Goal: Task Accomplishment & Management: Manage account settings

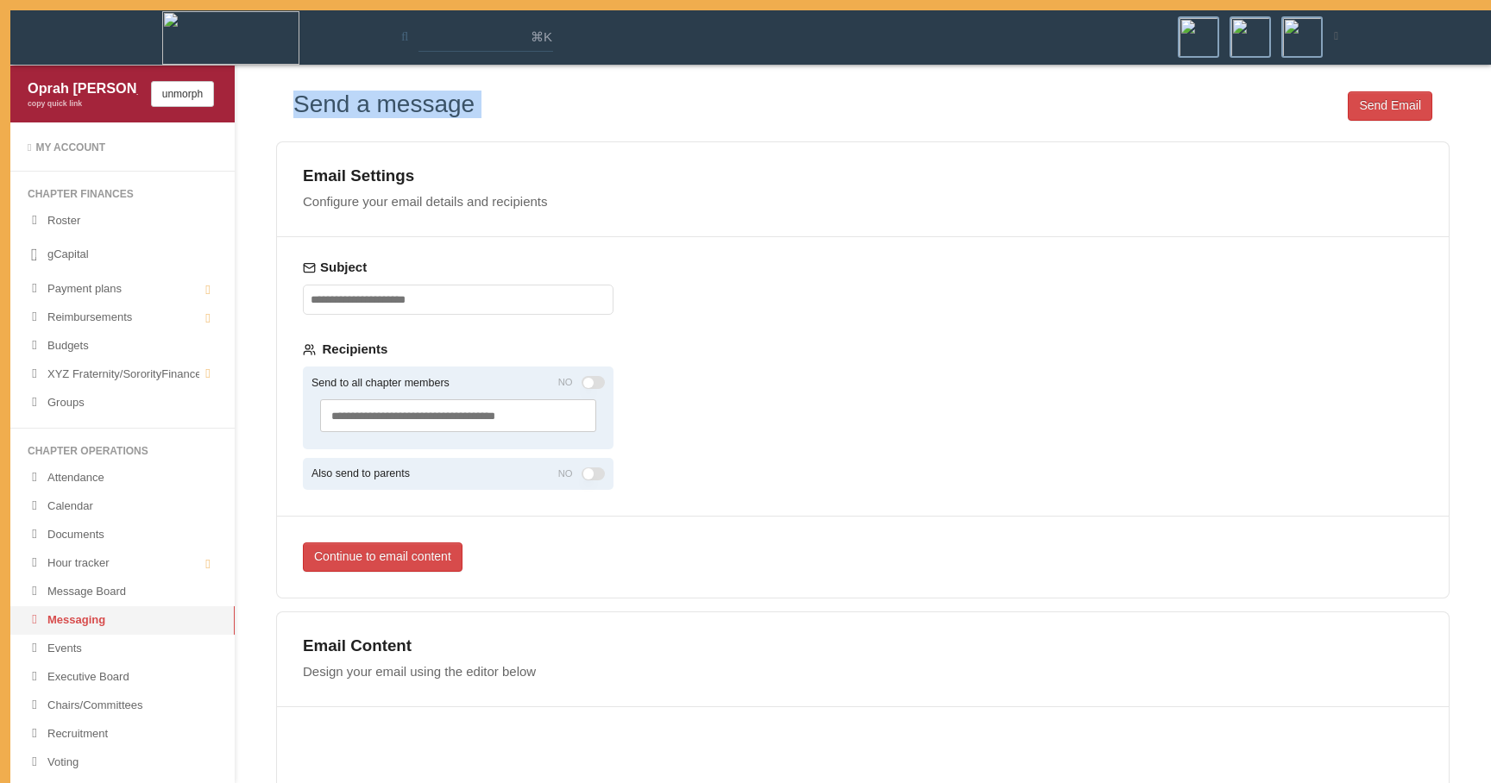
drag, startPoint x: 291, startPoint y: 102, endPoint x: 531, endPoint y: 111, distance: 240.1
click at [531, 111] on div "Send a message Send Email" at bounding box center [862, 108] width 1173 height 34
click at [531, 111] on div "Send Email" at bounding box center [954, 108] width 958 height 34
drag, startPoint x: 521, startPoint y: 110, endPoint x: 381, endPoint y: 76, distance: 144.0
click at [381, 76] on div "Send a message Send Email Email Settings Configure your email details and recip…" at bounding box center [863, 655] width 1256 height 1178
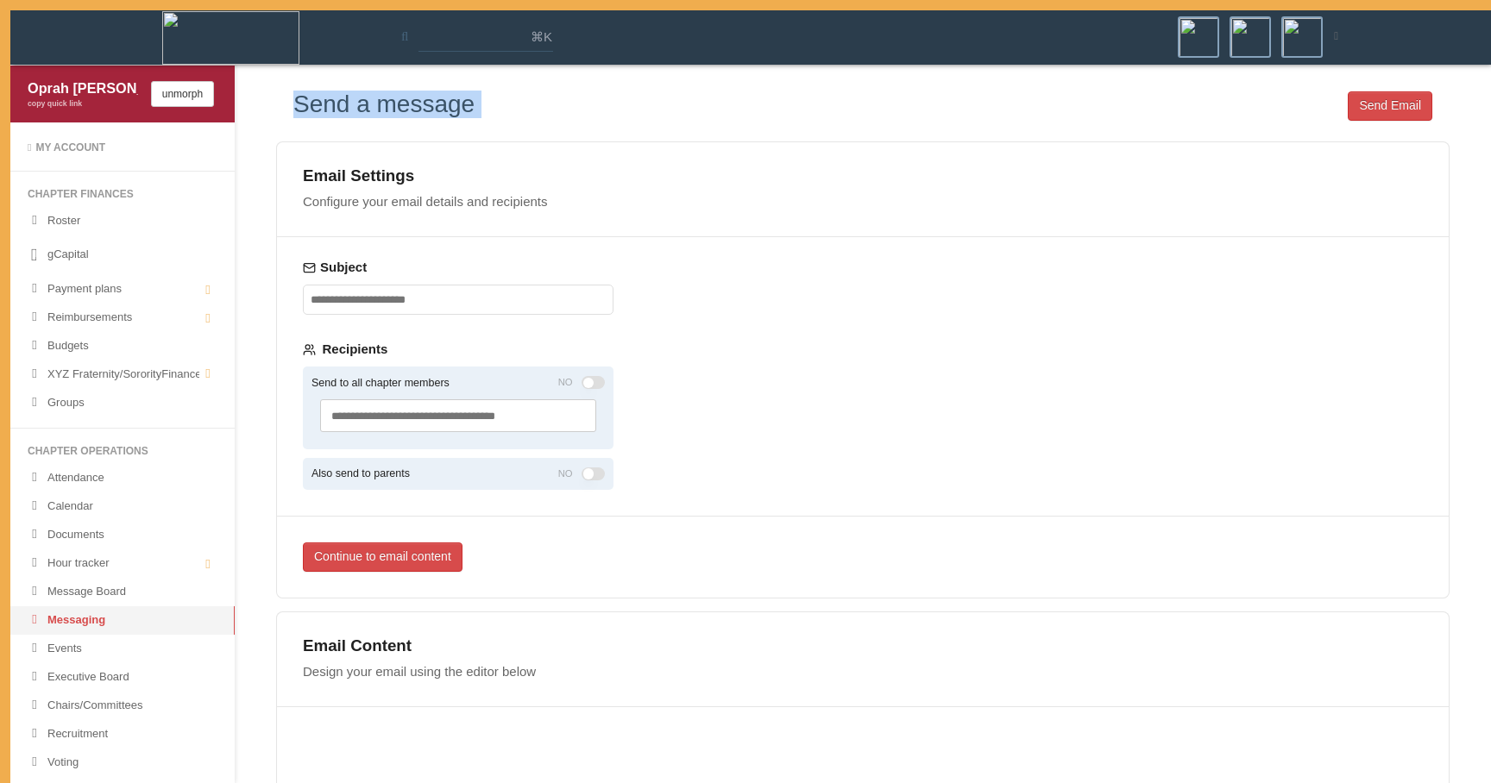
click at [381, 76] on div "Send a message Send Email Email Settings Configure your email details and recip…" at bounding box center [863, 655] width 1256 height 1178
drag, startPoint x: 357, startPoint y: 93, endPoint x: 506, endPoint y: 109, distance: 150.1
click at [506, 109] on div "Send a message Send Email" at bounding box center [862, 108] width 1173 height 34
click at [506, 109] on div "Send Email" at bounding box center [954, 108] width 958 height 34
drag, startPoint x: 489, startPoint y: 101, endPoint x: 469, endPoint y: 65, distance: 41.7
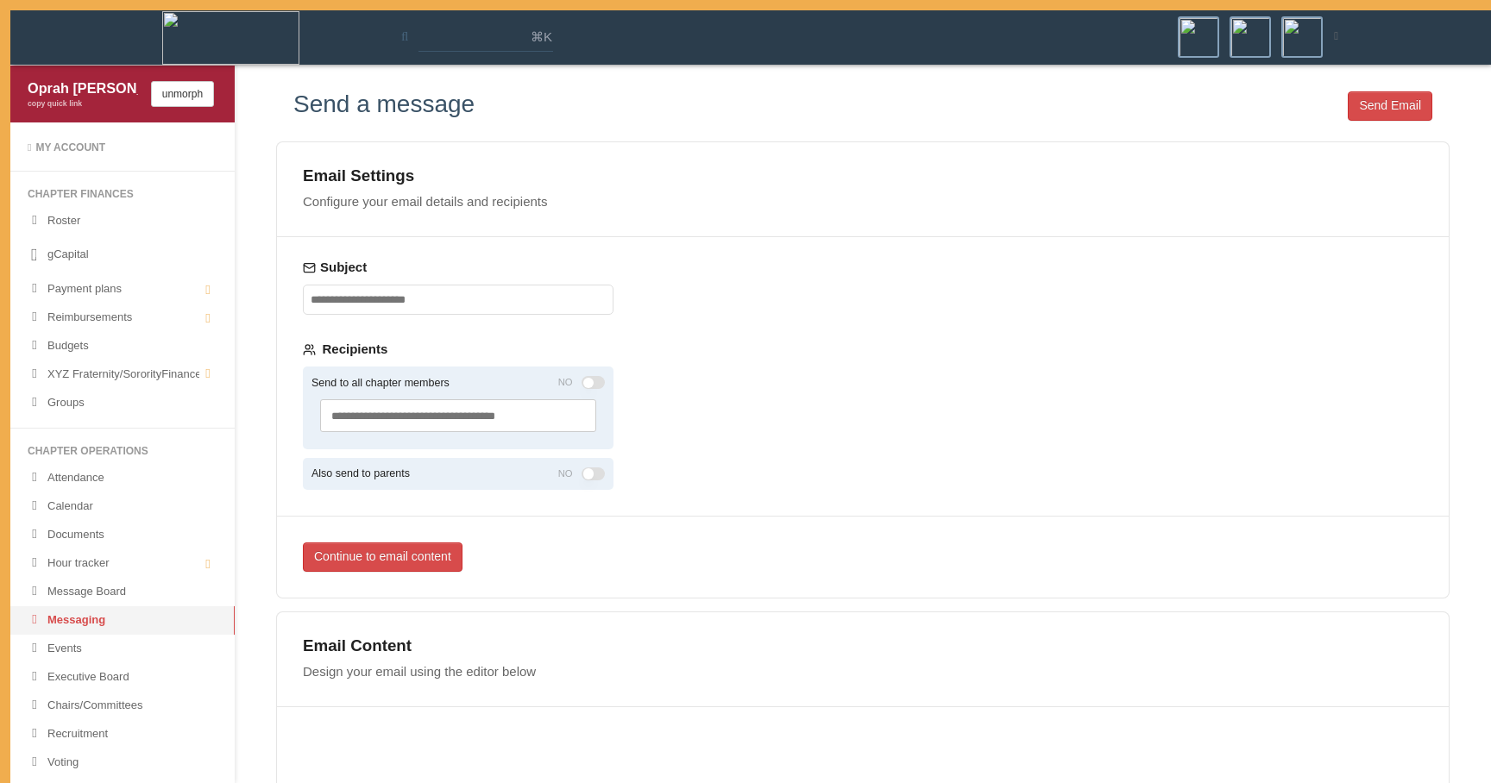
click at [469, 66] on div "Send a message Send Email Email Settings Configure your email details and recip…" at bounding box center [863, 655] width 1256 height 1178
drag, startPoint x: 428, startPoint y: 79, endPoint x: 521, endPoint y: 123, distance: 103.1
click at [521, 123] on div "Send a message Send Email Email Settings Configure your email details and recip…" at bounding box center [863, 661] width 1256 height 1165
click at [521, 123] on div "Send Email" at bounding box center [954, 108] width 958 height 34
drag, startPoint x: 303, startPoint y: 111, endPoint x: 302, endPoint y: 138, distance: 26.8
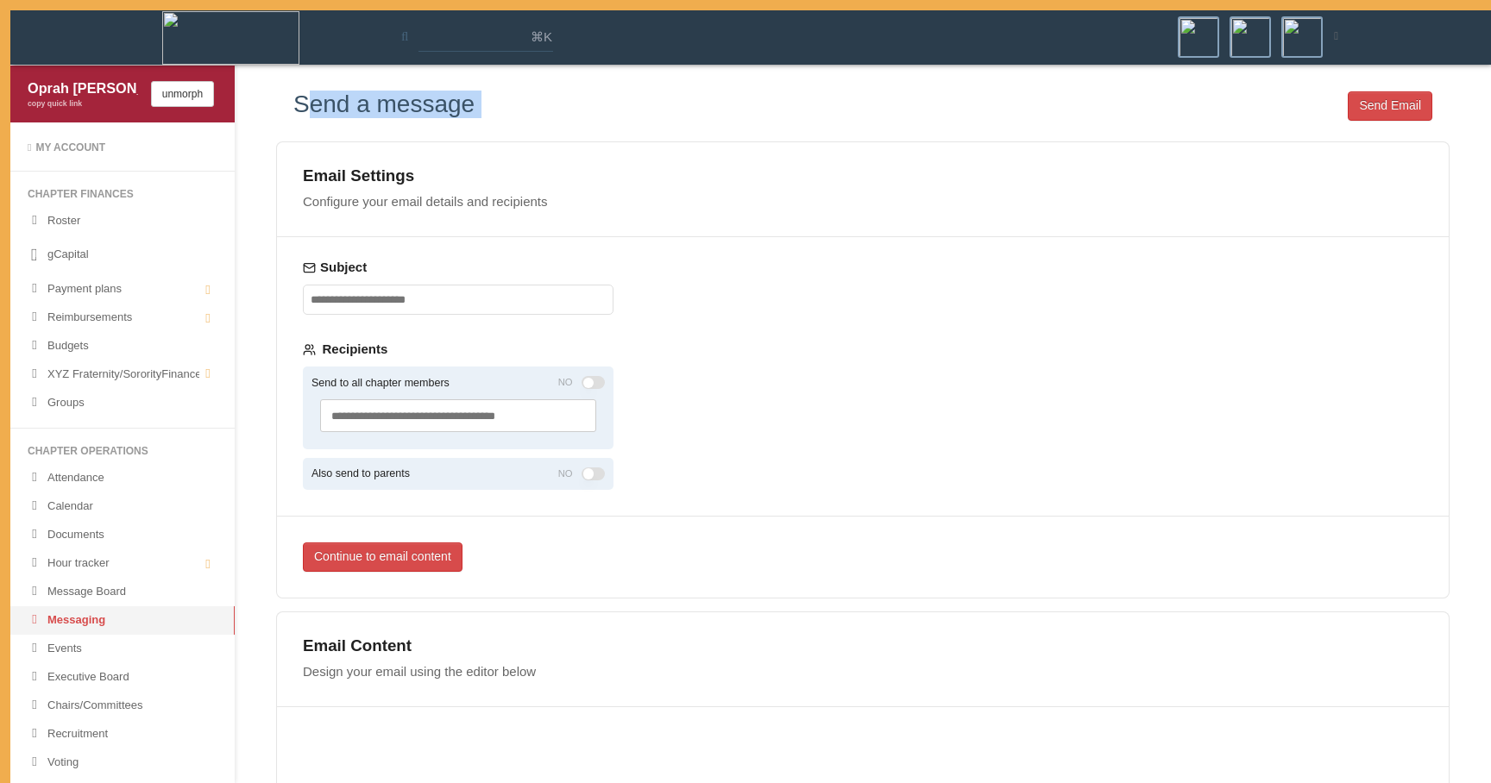
click at [302, 138] on div "Send a message Send Email Email Settings Configure your email details and recip…" at bounding box center [863, 658] width 1208 height 1135
drag, startPoint x: 295, startPoint y: 135, endPoint x: 297, endPoint y: 92, distance: 43.2
click at [297, 92] on div "Send a message Send Email Email Settings Configure your email details and recip…" at bounding box center [863, 658] width 1208 height 1135
click at [297, 92] on h3 "Send a message" at bounding box center [383, 104] width 181 height 27
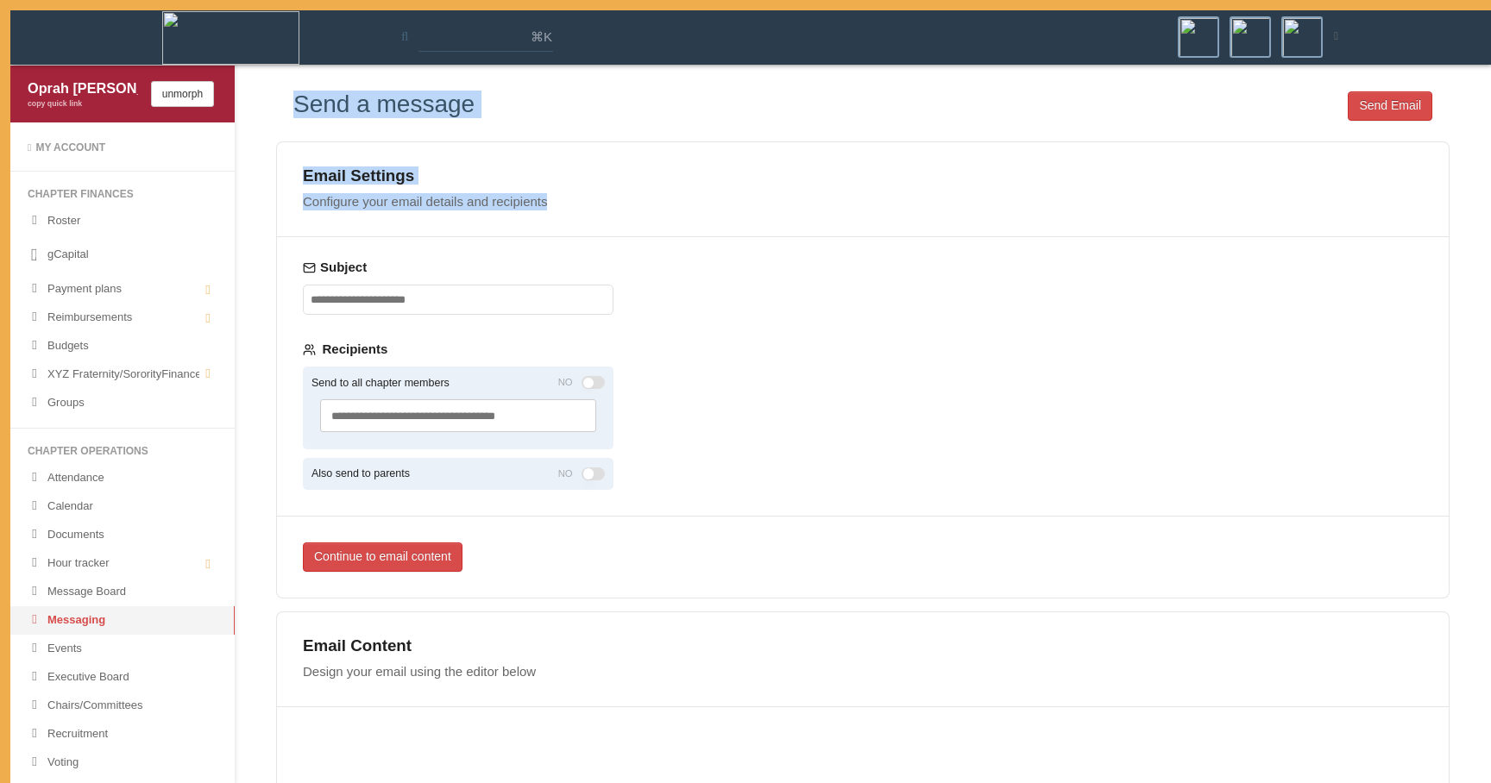
drag, startPoint x: 282, startPoint y: 104, endPoint x: 602, endPoint y: 211, distance: 337.5
click at [602, 211] on div "Send a message Send Email Email Settings Configure your email details and recip…" at bounding box center [863, 658] width 1208 height 1135
click at [602, 211] on div "Email Settings Configure your email details and recipients" at bounding box center [863, 189] width 1172 height 94
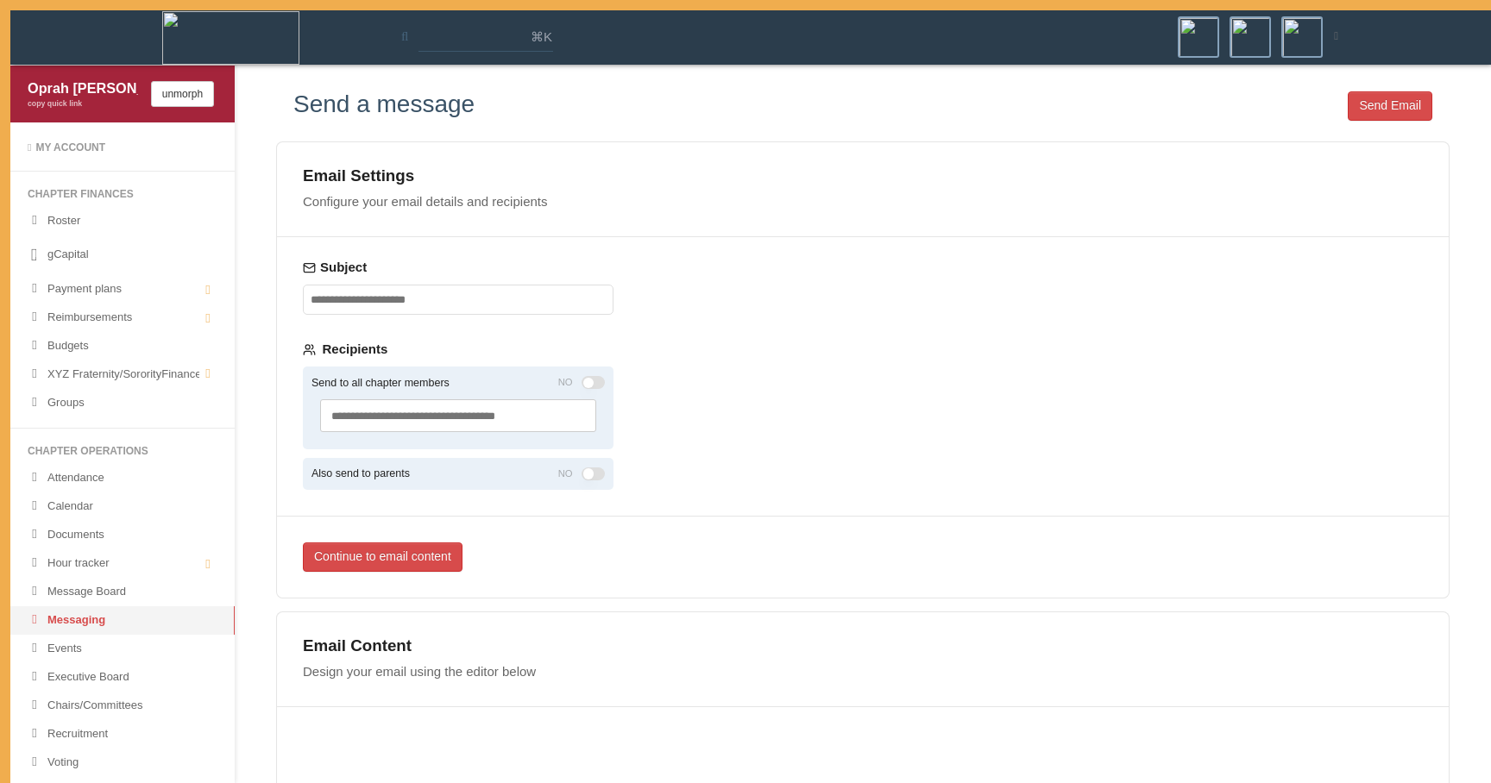
click at [579, 411] on div "Search and select groups or members..." at bounding box center [458, 415] width 276 height 33
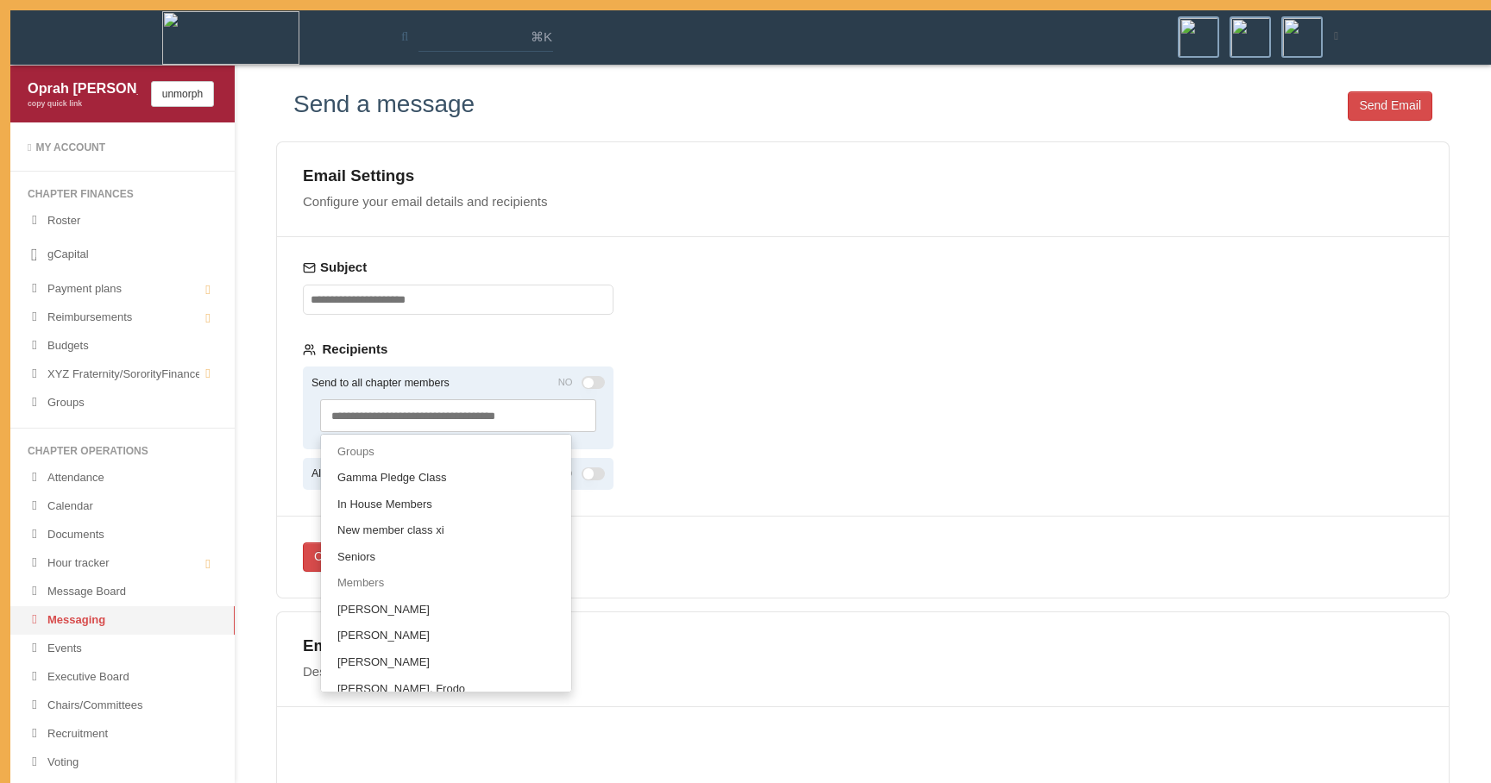
click at [761, 437] on div "Email Settings Configure your email details and recipients Subject Recipients S…" at bounding box center [862, 370] width 1173 height 457
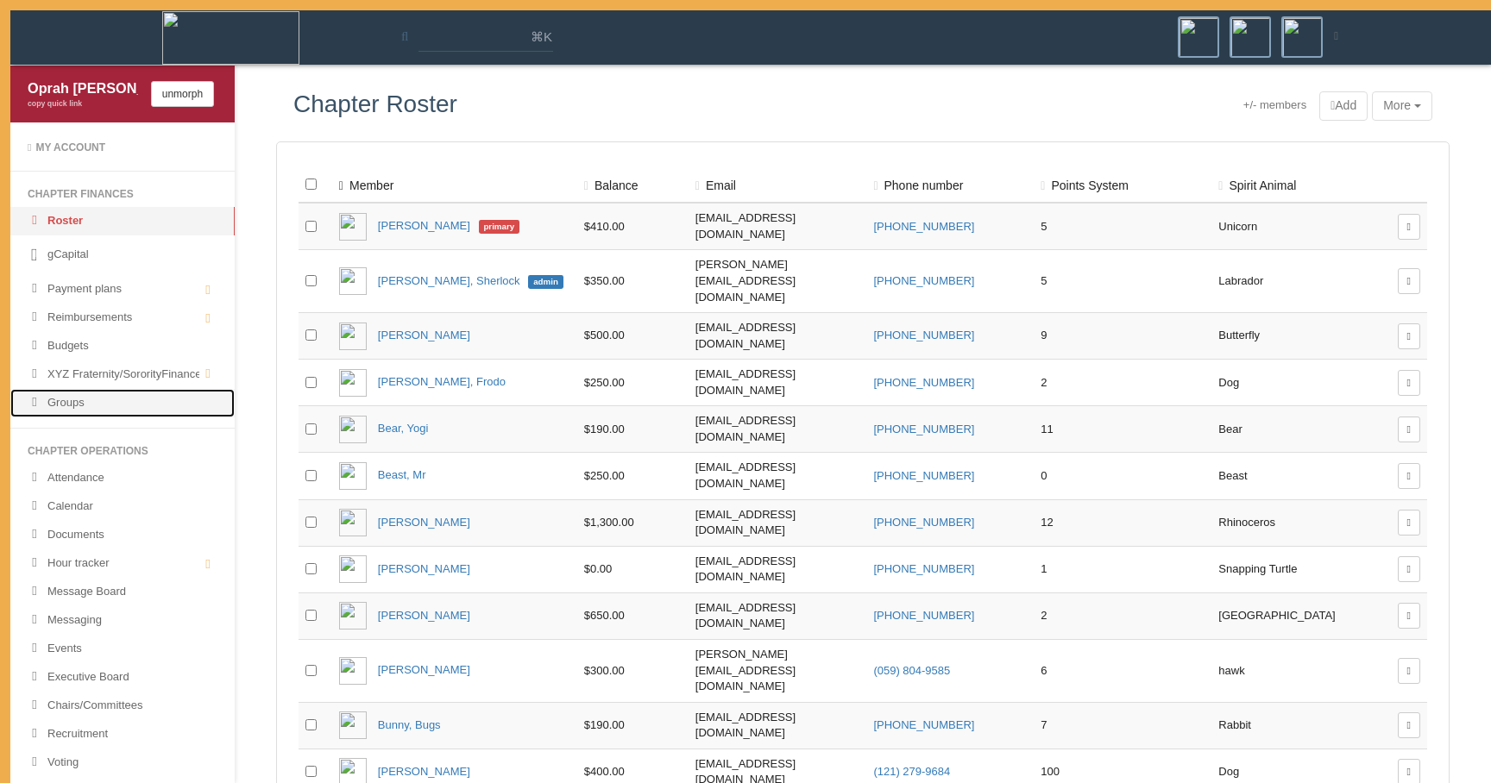
click at [136, 414] on link "Groups" at bounding box center [122, 403] width 224 height 28
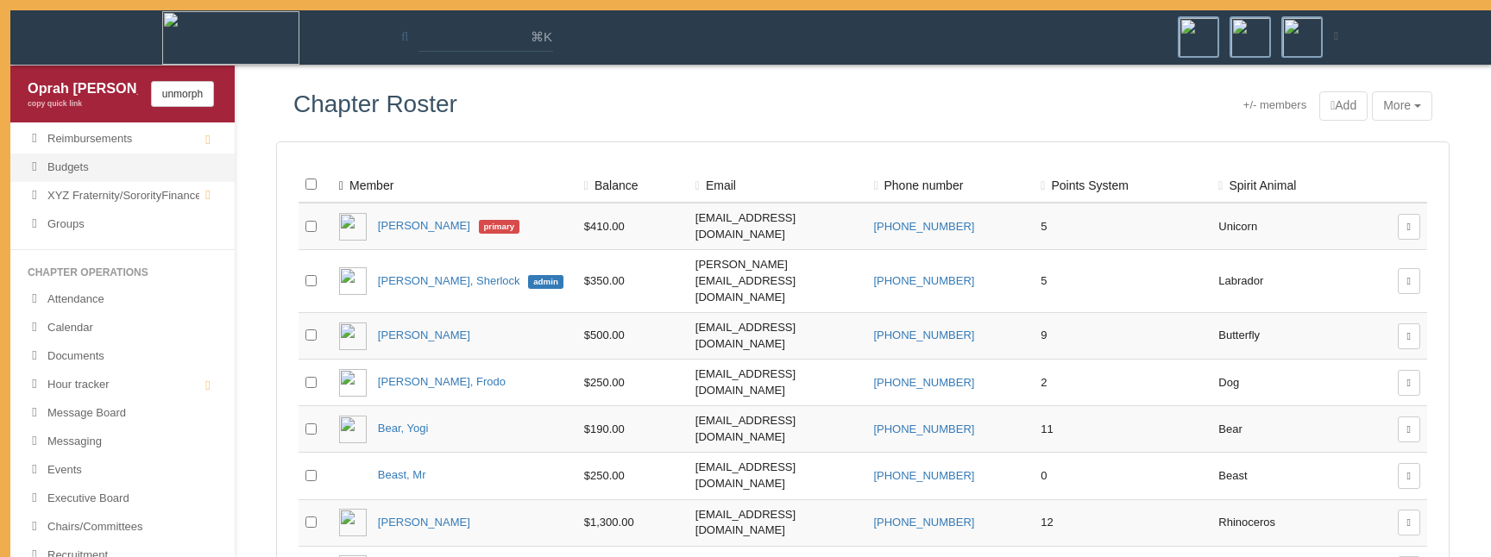
scroll to position [260, 0]
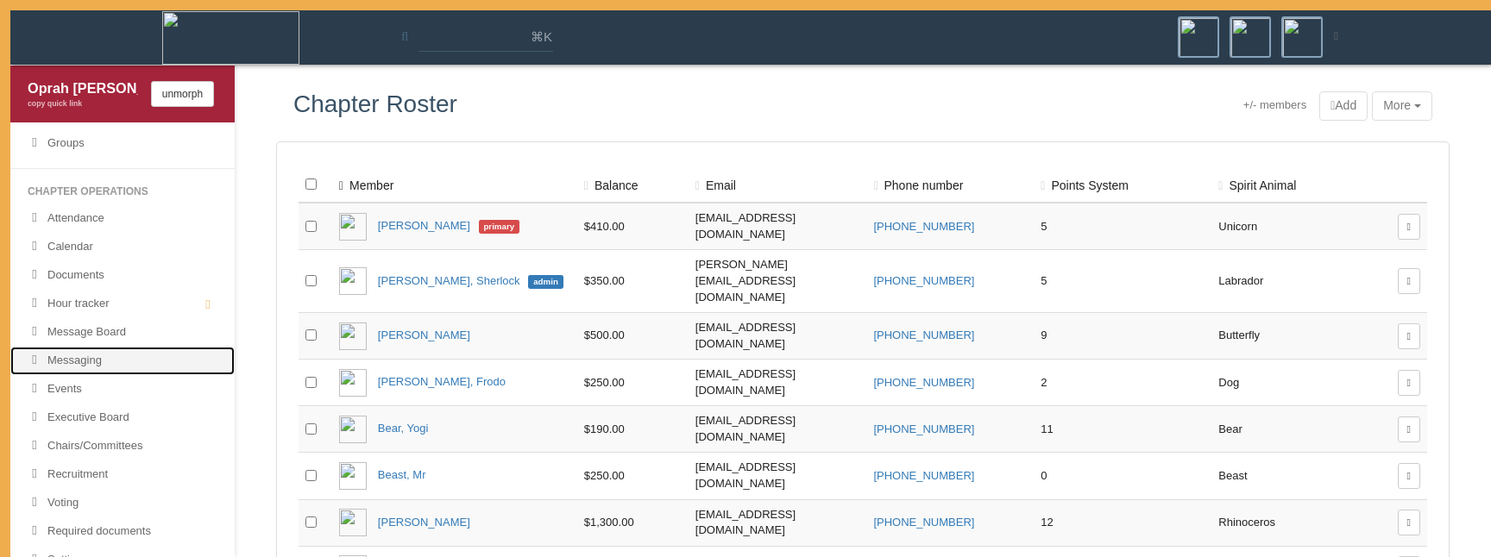
click at [167, 357] on link "Messaging" at bounding box center [122, 361] width 224 height 28
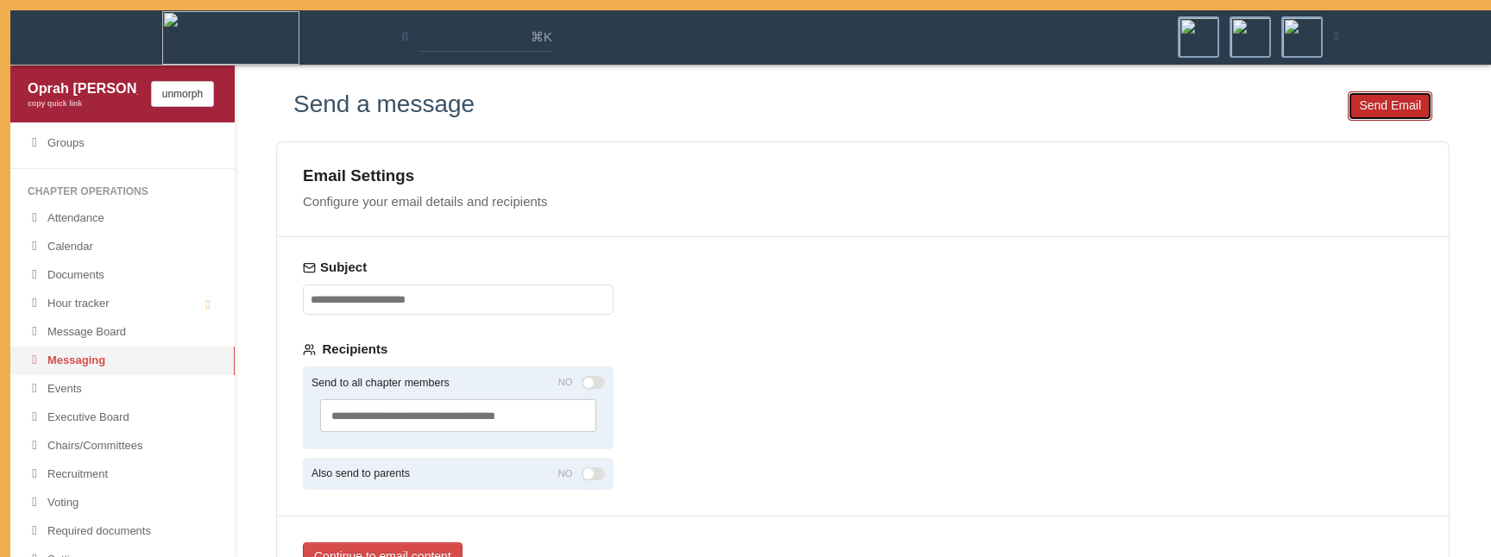
click at [1393, 111] on button "Send Email" at bounding box center [1390, 105] width 85 height 29
type input "********"
click at [1354, 109] on button "Send Email" at bounding box center [1390, 105] width 85 height 29
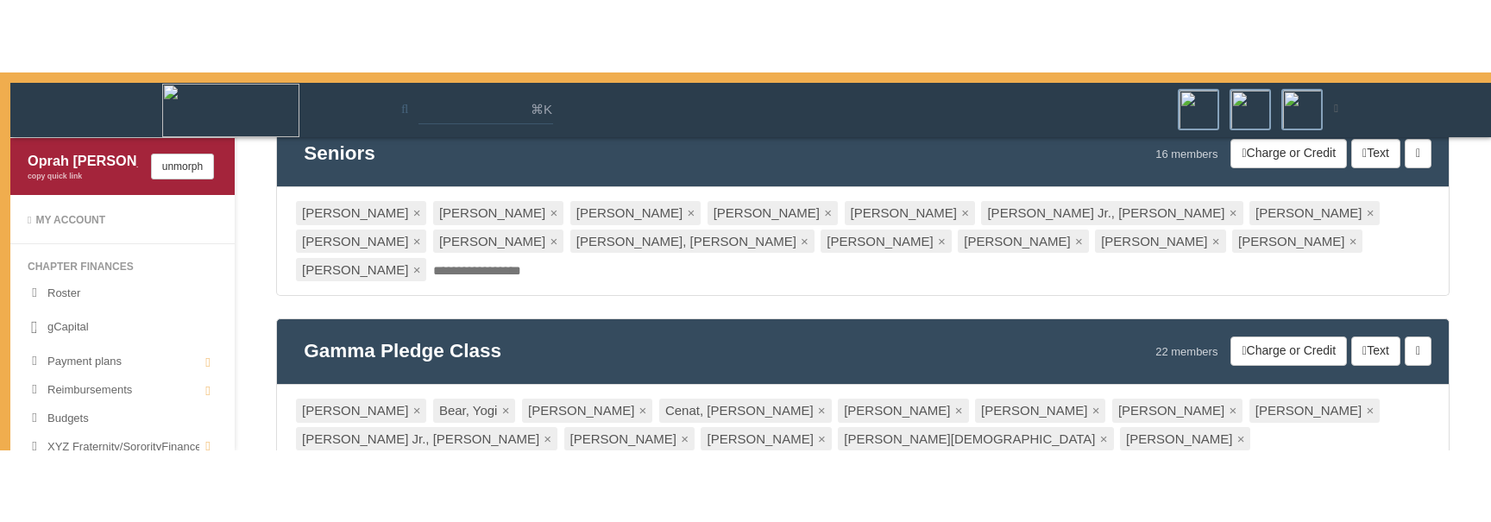
scroll to position [138, 0]
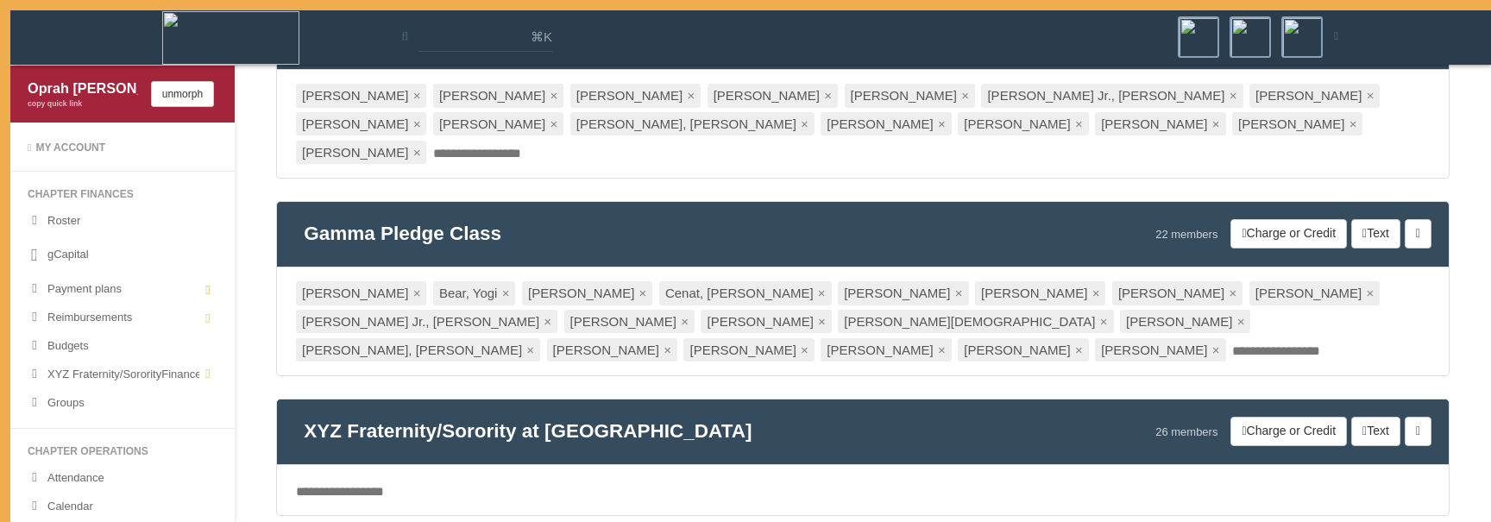
click at [747, 353] on div "Seniors 16 members Charge or Credit Text Rename group [PERSON_NAME] × [PERSON_N…" at bounding box center [862, 400] width 1173 height 795
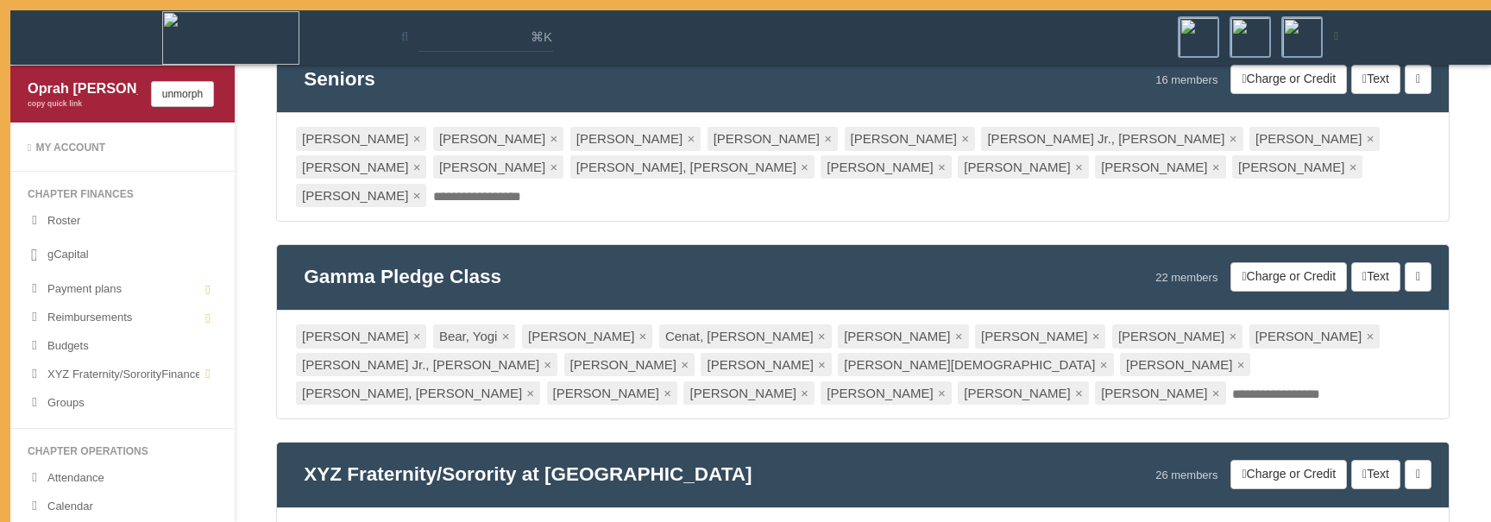
scroll to position [113, 0]
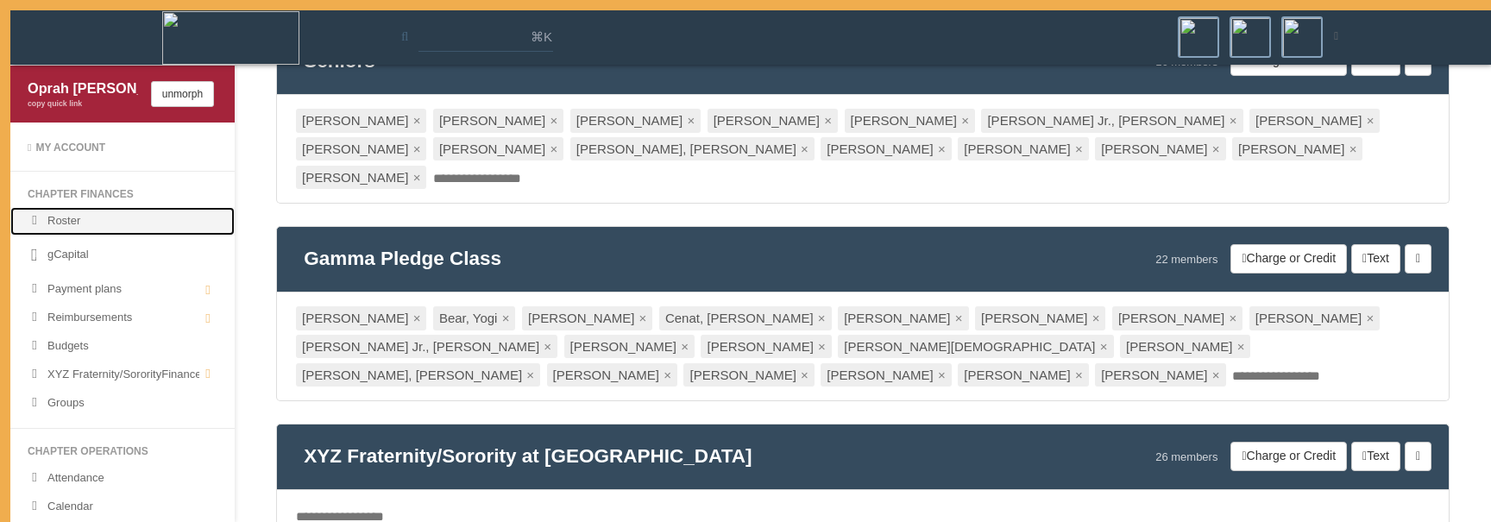
click at [104, 220] on link "Roster" at bounding box center [122, 221] width 224 height 28
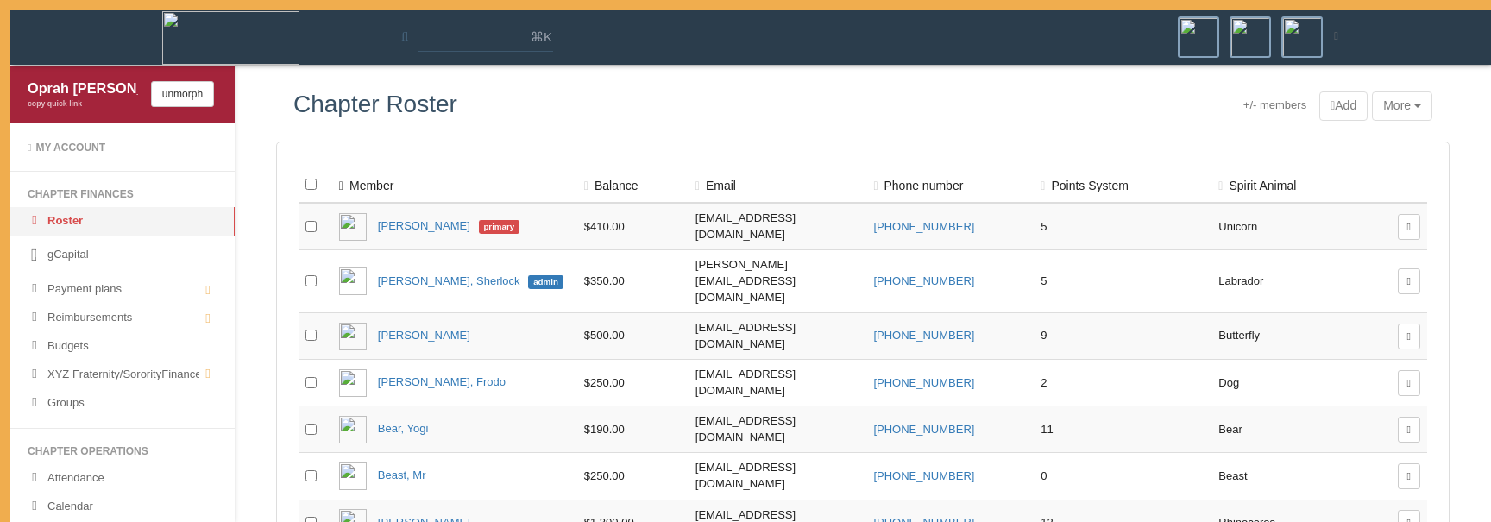
scroll to position [2202, 0]
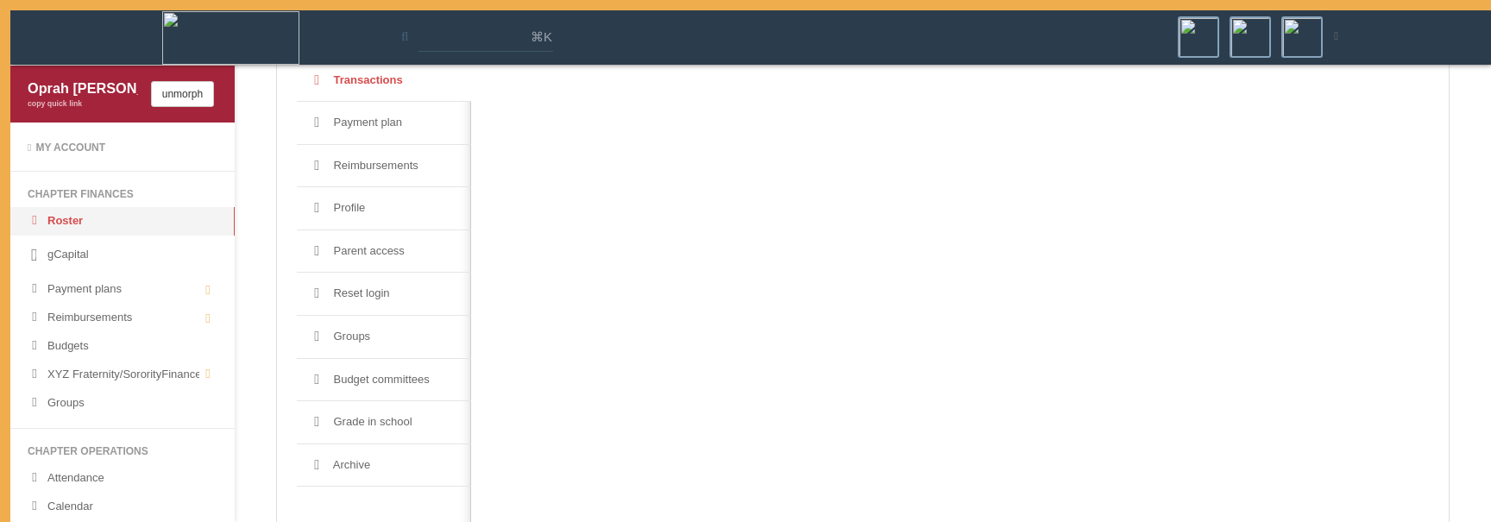
scroll to position [177, 0]
